Goal: Task Accomplishment & Management: Complete application form

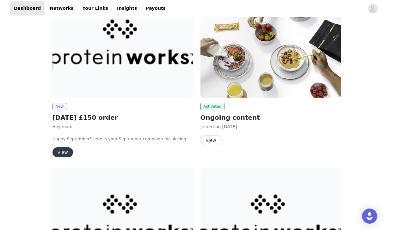
scroll to position [115, 0]
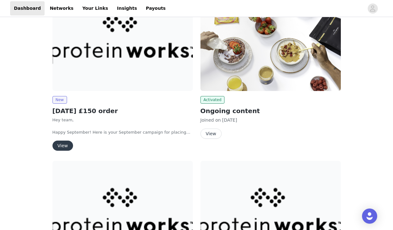
click at [62, 147] on button "View" at bounding box center [63, 146] width 21 height 10
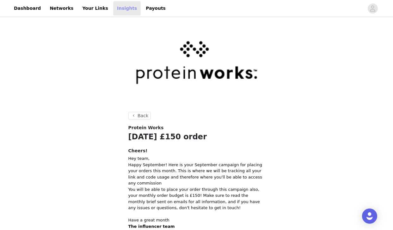
click at [117, 4] on link "Insights" at bounding box center [127, 8] width 28 height 14
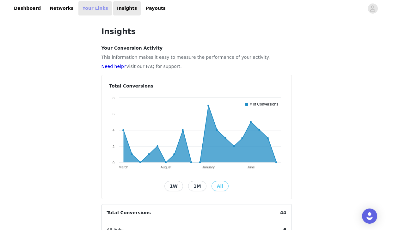
click at [82, 11] on link "Your Links" at bounding box center [95, 8] width 34 height 14
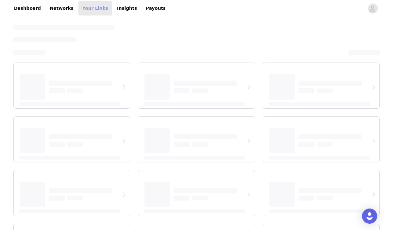
select select "12"
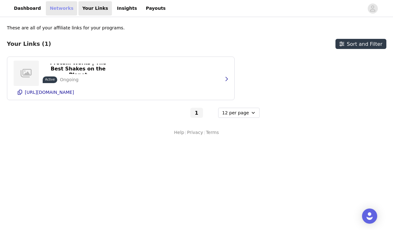
click at [58, 5] on link "Networks" at bounding box center [61, 8] width 31 height 14
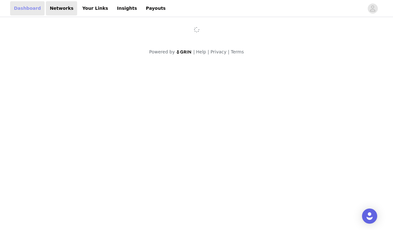
click at [26, 10] on link "Dashboard" at bounding box center [27, 8] width 34 height 14
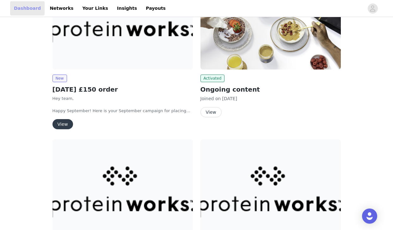
scroll to position [140, 0]
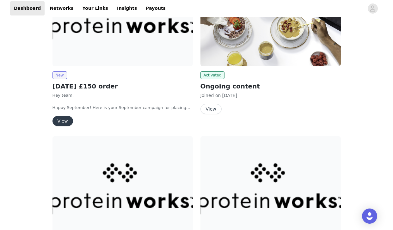
click at [66, 124] on button "View" at bounding box center [63, 121] width 21 height 10
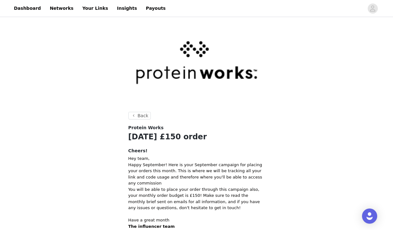
scroll to position [87, 0]
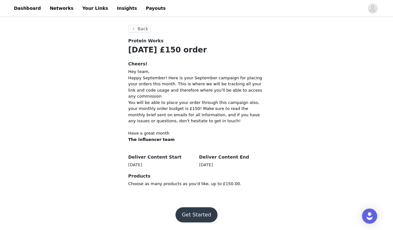
click at [204, 213] on button "Get Started" at bounding box center [197, 214] width 42 height 15
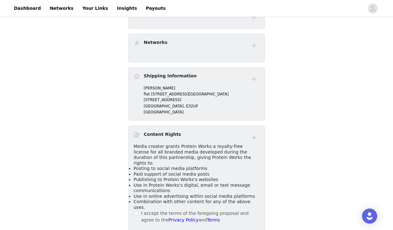
scroll to position [230, 0]
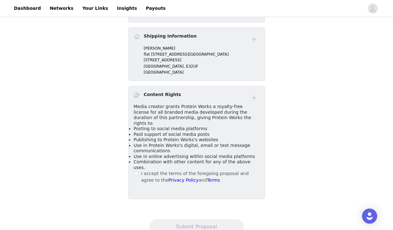
click at [136, 159] on span "Combination with other content for any of the above uses." at bounding box center [192, 164] width 117 height 11
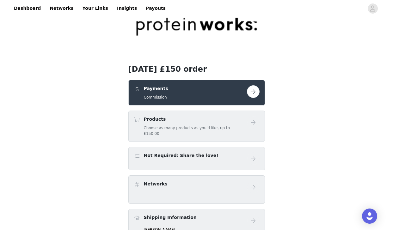
scroll to position [0, 0]
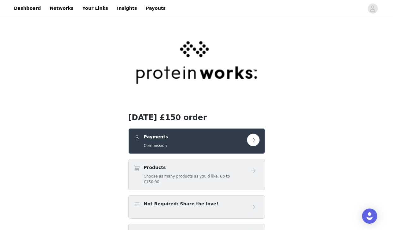
click at [181, 135] on div "Payments Commission" at bounding box center [190, 141] width 113 height 15
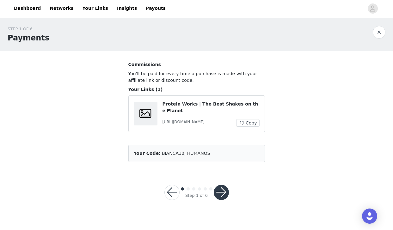
click at [219, 195] on button "button" at bounding box center [221, 192] width 15 height 15
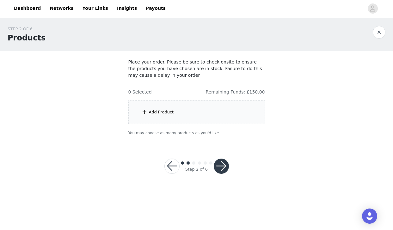
click at [214, 114] on div "Add Product" at bounding box center [196, 113] width 137 height 24
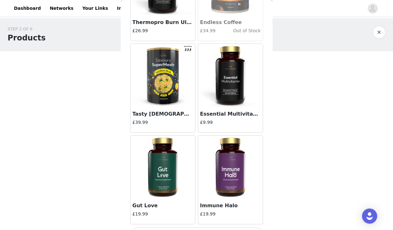
scroll to position [738, 0]
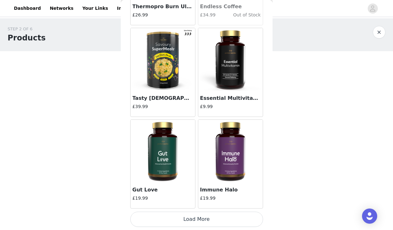
click at [207, 216] on button "Load More" at bounding box center [196, 219] width 133 height 15
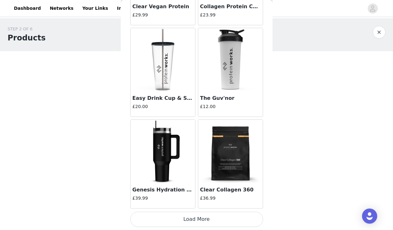
click at [200, 223] on button "Load More" at bounding box center [196, 219] width 133 height 15
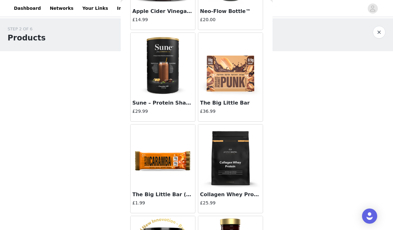
scroll to position [2572, 0]
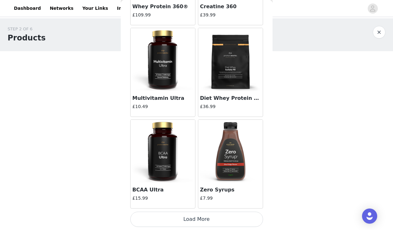
click at [211, 221] on button "Load More" at bounding box center [196, 219] width 133 height 15
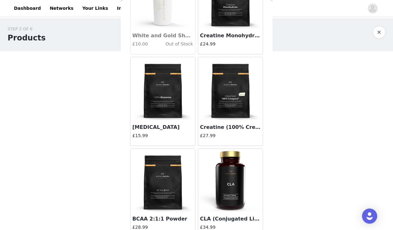
scroll to position [3489, 0]
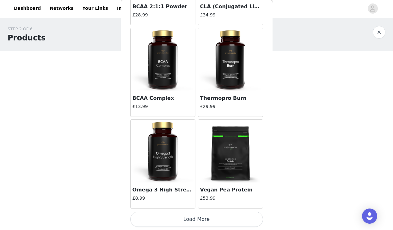
click at [210, 222] on button "Load More" at bounding box center [196, 219] width 133 height 15
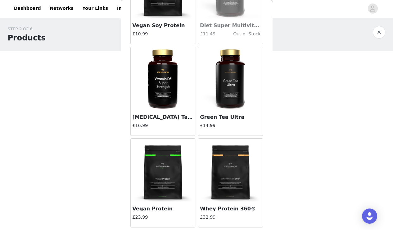
scroll to position [4407, 0]
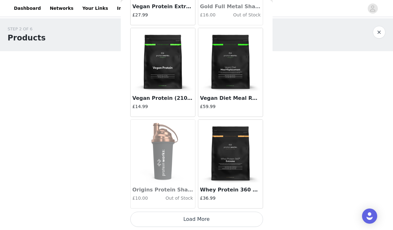
click at [212, 223] on button "Load More" at bounding box center [196, 219] width 133 height 15
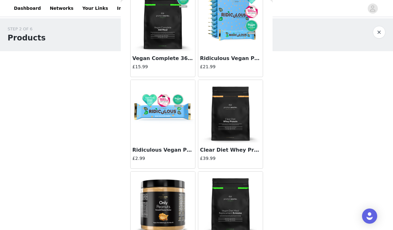
scroll to position [5324, 0]
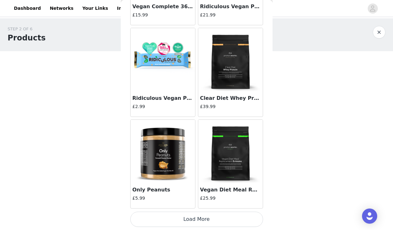
click at [164, 150] on img at bounding box center [162, 151] width 63 height 63
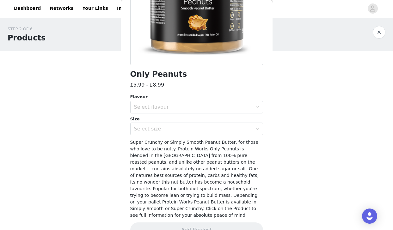
scroll to position [117, 0]
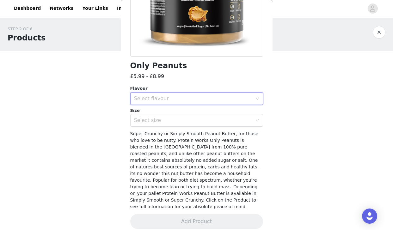
click at [180, 94] on div "Select flavour" at bounding box center [194, 99] width 121 height 12
click at [179, 114] on li "Simply Smooth" at bounding box center [196, 113] width 133 height 10
click at [179, 119] on div "Select size" at bounding box center [193, 120] width 118 height 6
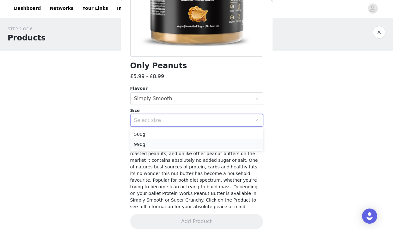
click at [175, 145] on li "990g" at bounding box center [196, 144] width 133 height 10
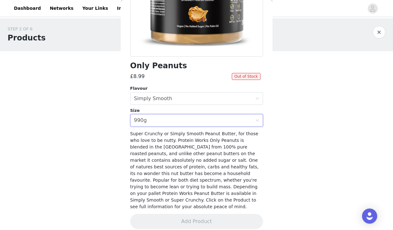
click at [173, 106] on div "Flavour Select flavour Simply Smooth Size Select size 990g" at bounding box center [196, 105] width 133 height 41
click at [171, 101] on div "Select flavour Simply Smooth" at bounding box center [194, 99] width 121 height 12
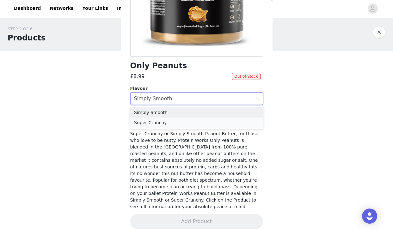
click at [170, 121] on li "Super Crunchy" at bounding box center [196, 123] width 133 height 10
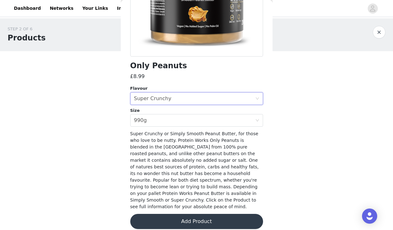
click at [190, 217] on button "Add Product" at bounding box center [196, 221] width 133 height 15
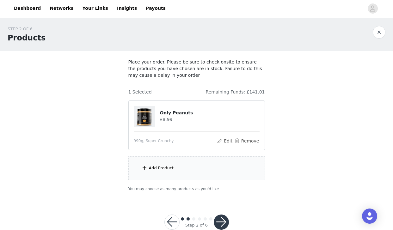
click at [203, 165] on div "Add Product" at bounding box center [196, 169] width 137 height 24
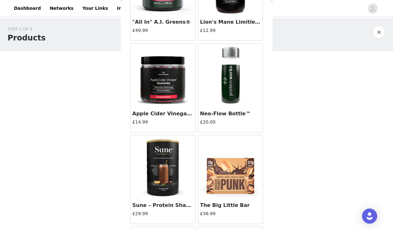
scroll to position [2097, 0]
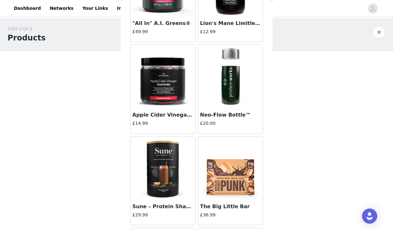
click at [165, 144] on img at bounding box center [162, 168] width 63 height 63
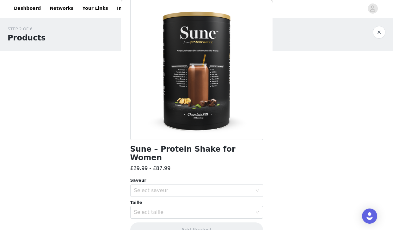
scroll to position [40, 0]
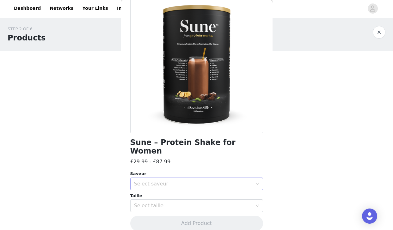
click at [180, 181] on div "Select saveur" at bounding box center [193, 184] width 118 height 6
click at [175, 193] on li "Chocolate Silk" at bounding box center [196, 189] width 133 height 10
click at [181, 203] on div "Select taille" at bounding box center [193, 206] width 118 height 6
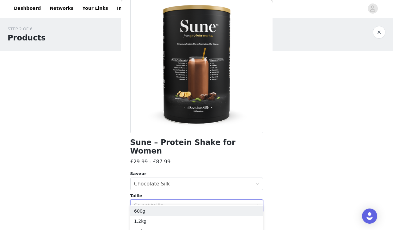
scroll to position [15, 0]
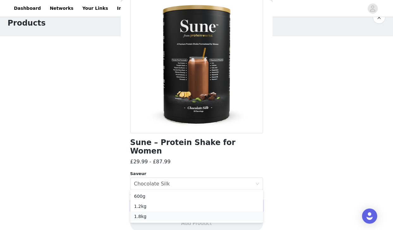
click at [175, 214] on li "1.8kg" at bounding box center [196, 217] width 133 height 10
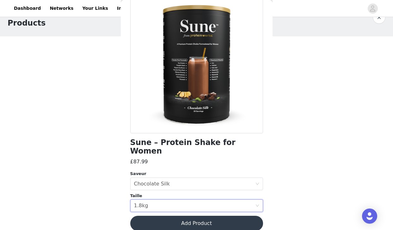
click at [195, 218] on button "Add Product" at bounding box center [196, 223] width 133 height 15
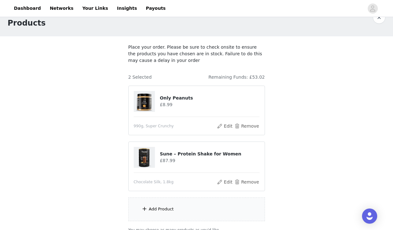
scroll to position [71, 0]
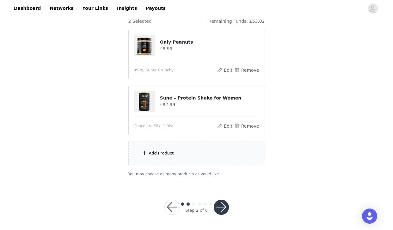
click at [183, 155] on div "Add Product" at bounding box center [196, 154] width 137 height 24
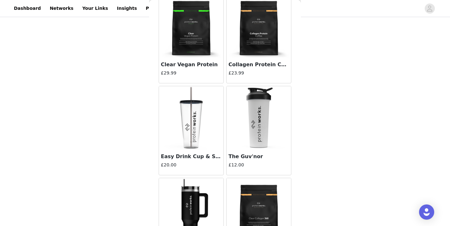
scroll to position [1597, 0]
click at [257, 22] on img at bounding box center [258, 25] width 63 height 63
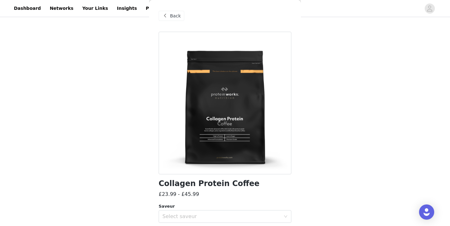
scroll to position [45, 0]
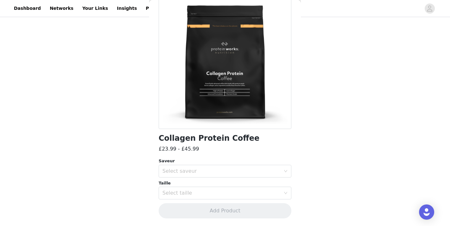
click at [253, 163] on div "Saveur" at bounding box center [225, 161] width 133 height 6
click at [254, 178] on div "Saveur Select saveur Taille Select taille" at bounding box center [225, 178] width 133 height 41
click at [245, 171] on div "Select saveur" at bounding box center [222, 171] width 118 height 6
click at [243, 195] on li "Caramel Latte" at bounding box center [225, 195] width 133 height 10
click at [229, 193] on div "Select taille" at bounding box center [222, 192] width 118 height 6
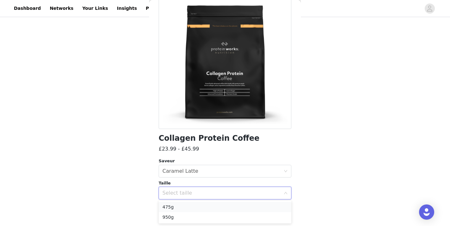
click at [227, 207] on li "475g" at bounding box center [225, 206] width 133 height 10
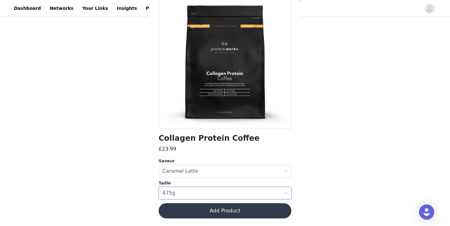
click at [229, 213] on button "Add Product" at bounding box center [225, 210] width 133 height 15
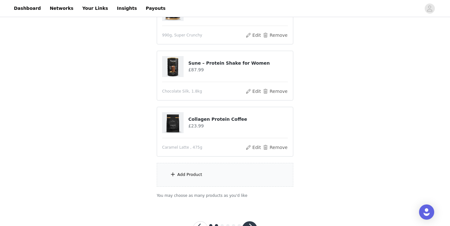
scroll to position [107, 0]
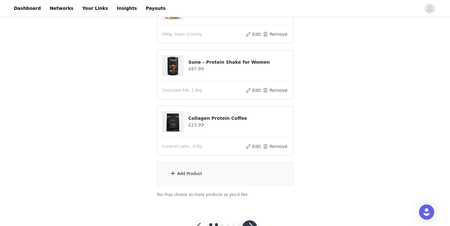
click at [205, 175] on div "Add Product" at bounding box center [225, 174] width 137 height 24
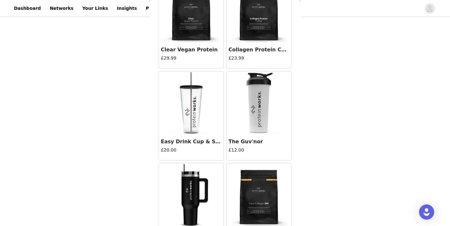
scroll to position [1612, 0]
click at [257, 31] on img at bounding box center [258, 11] width 63 height 63
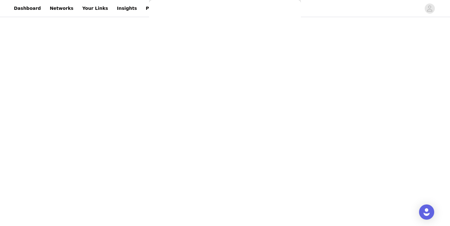
scroll to position [45, 0]
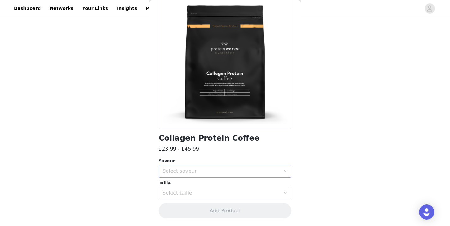
click at [225, 172] on div "Select saveur" at bounding box center [222, 171] width 118 height 6
click at [220, 184] on li "Americano" at bounding box center [225, 185] width 133 height 10
click at [211, 172] on div "Select saveur Americano" at bounding box center [223, 171] width 121 height 12
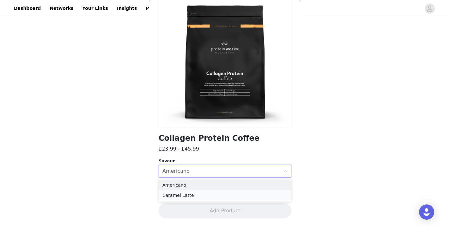
click at [212, 193] on li "Caramel Latte" at bounding box center [225, 195] width 133 height 10
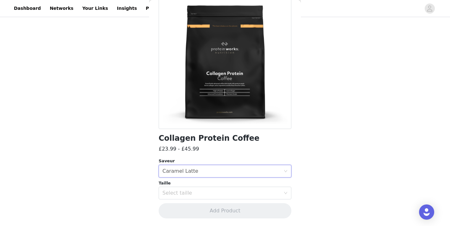
click at [212, 193] on div "Select taille" at bounding box center [222, 192] width 118 height 6
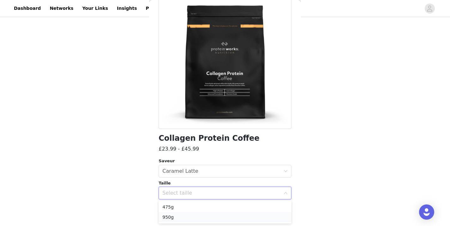
click at [209, 213] on li "950g" at bounding box center [225, 217] width 133 height 10
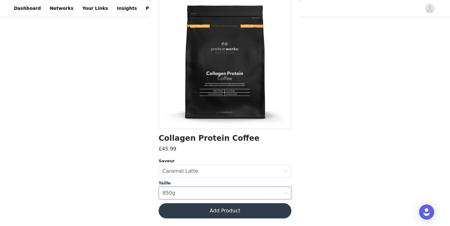
click at [235, 208] on button "Add Product" at bounding box center [225, 210] width 133 height 15
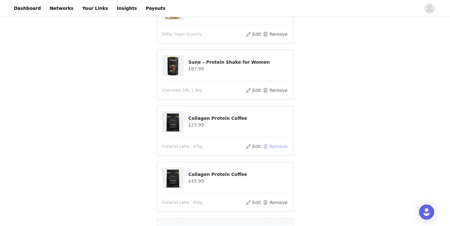
click at [281, 143] on button "Remove" at bounding box center [275, 146] width 25 height 8
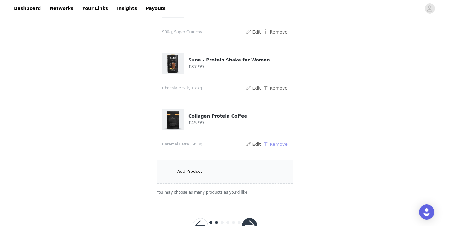
scroll to position [120, 0]
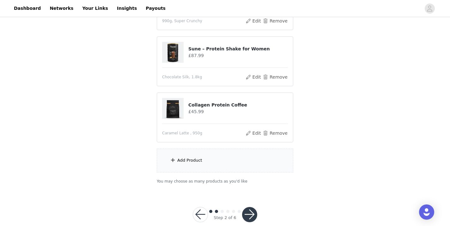
click at [209, 156] on div "Add Product" at bounding box center [225, 160] width 137 height 24
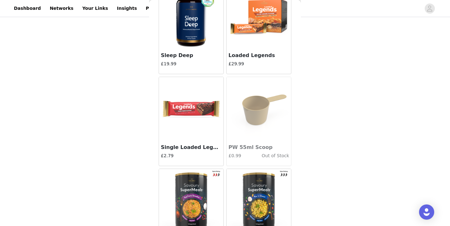
scroll to position [981, 0]
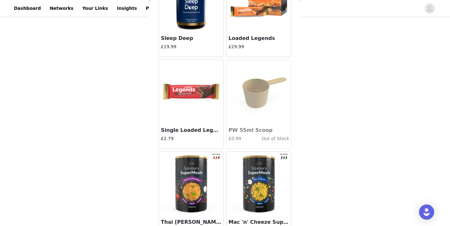
click at [183, 91] on img at bounding box center [191, 91] width 63 height 63
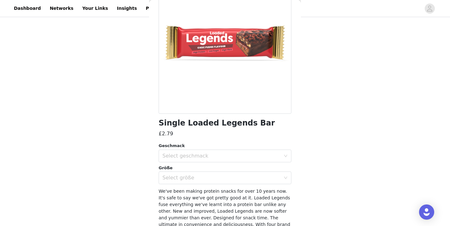
scroll to position [109, 0]
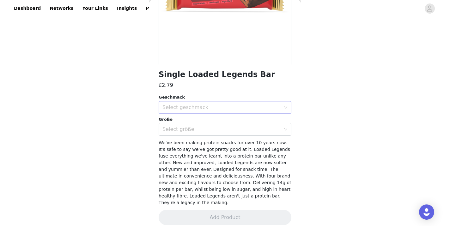
click at [213, 113] on div "Select geschmack" at bounding box center [223, 107] width 121 height 12
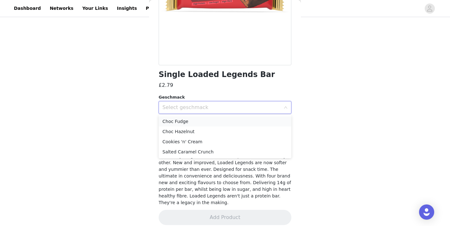
click at [212, 119] on li "Choc Fudge" at bounding box center [225, 121] width 133 height 10
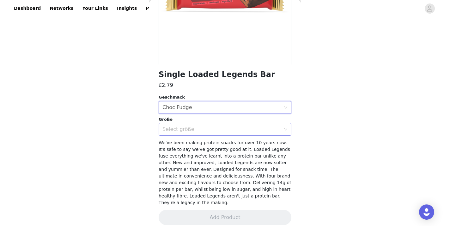
click at [212, 128] on div "Select größe" at bounding box center [222, 129] width 118 height 6
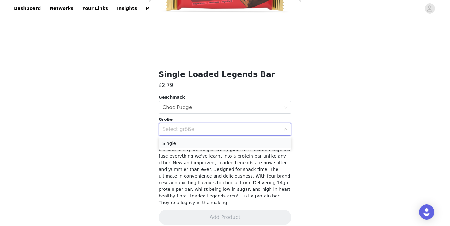
click at [212, 142] on li "Single" at bounding box center [225, 143] width 133 height 10
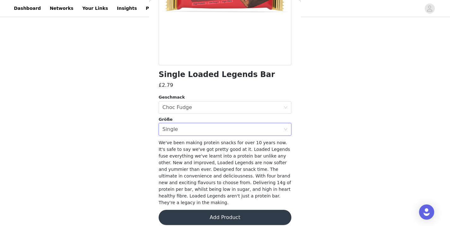
click at [218, 214] on button "Add Product" at bounding box center [225, 216] width 133 height 15
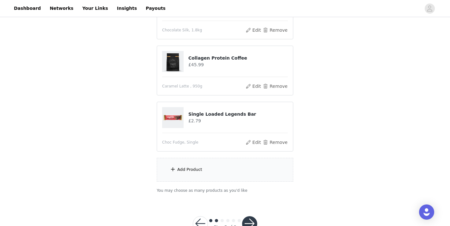
scroll to position [173, 0]
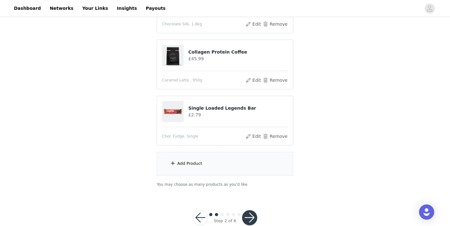
click at [205, 164] on div "Add Product" at bounding box center [225, 164] width 137 height 24
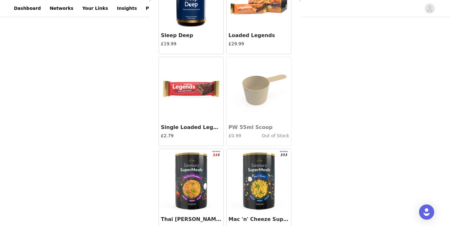
click at [190, 106] on img at bounding box center [191, 88] width 63 height 63
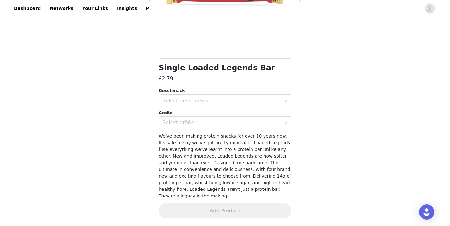
scroll to position [109, 0]
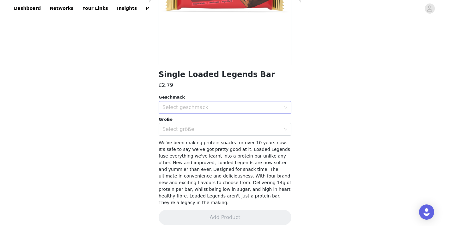
click at [197, 104] on div "Select geschmack" at bounding box center [222, 107] width 118 height 6
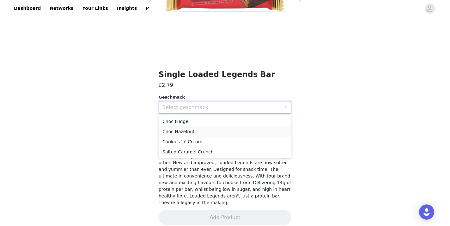
click at [200, 133] on li "Choc Hazelnut" at bounding box center [225, 131] width 133 height 10
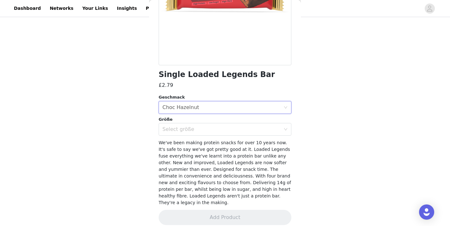
click at [200, 133] on div "Select größe" at bounding box center [223, 129] width 121 height 12
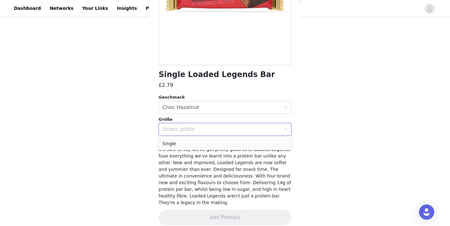
click at [200, 145] on li "Single" at bounding box center [225, 143] width 133 height 10
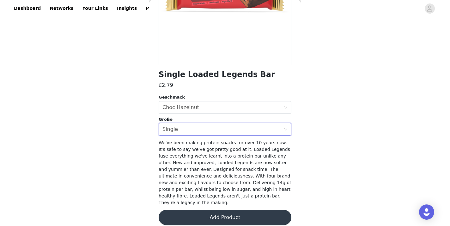
click at [213, 210] on button "Add Product" at bounding box center [225, 216] width 133 height 15
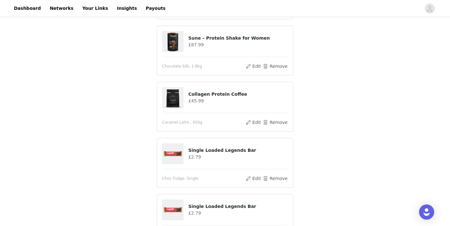
scroll to position [244, 0]
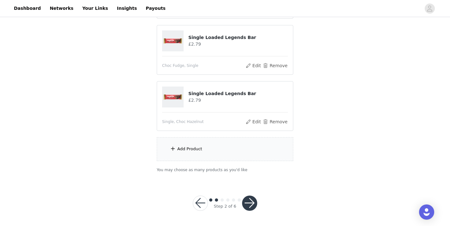
click at [254, 207] on button "button" at bounding box center [249, 202] width 15 height 15
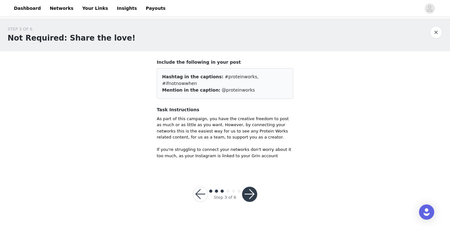
click at [247, 188] on button "button" at bounding box center [249, 193] width 15 height 15
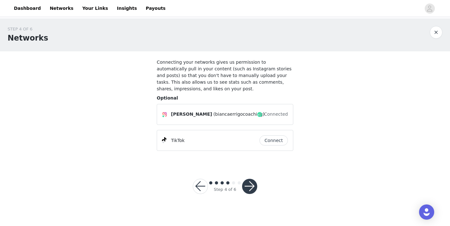
click at [255, 179] on div at bounding box center [249, 185] width 15 height 15
click at [252, 187] on button "button" at bounding box center [249, 185] width 15 height 15
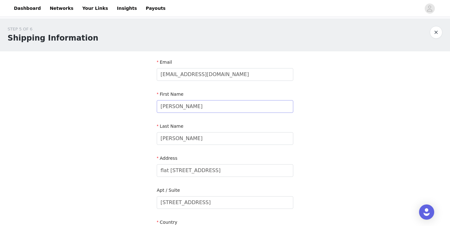
scroll to position [174, 0]
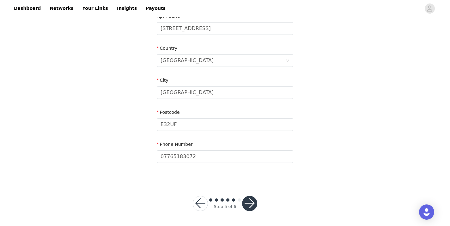
click at [251, 206] on button "button" at bounding box center [249, 202] width 15 height 15
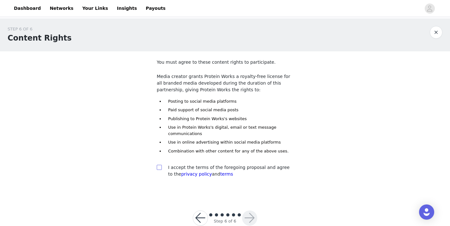
click at [160, 167] on input "checkbox" at bounding box center [159, 166] width 4 height 4
checkbox input "true"
click at [253, 218] on button "button" at bounding box center [249, 217] width 15 height 15
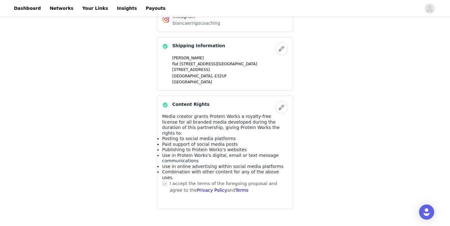
scroll to position [381, 0]
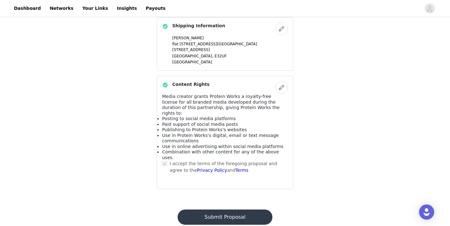
click at [232, 201] on footer "Submit Proposal Powered by | Help | Privacy | Terms" at bounding box center [225, 221] width 110 height 41
click at [232, 209] on button "Submit Proposal" at bounding box center [225, 216] width 95 height 15
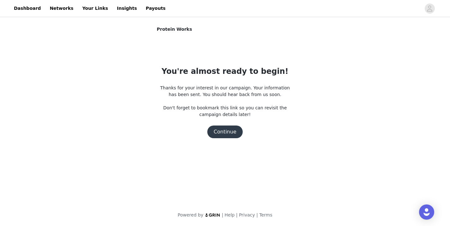
scroll to position [0, 0]
click at [221, 130] on button "Continue" at bounding box center [224, 131] width 35 height 13
